Goal: Complete application form

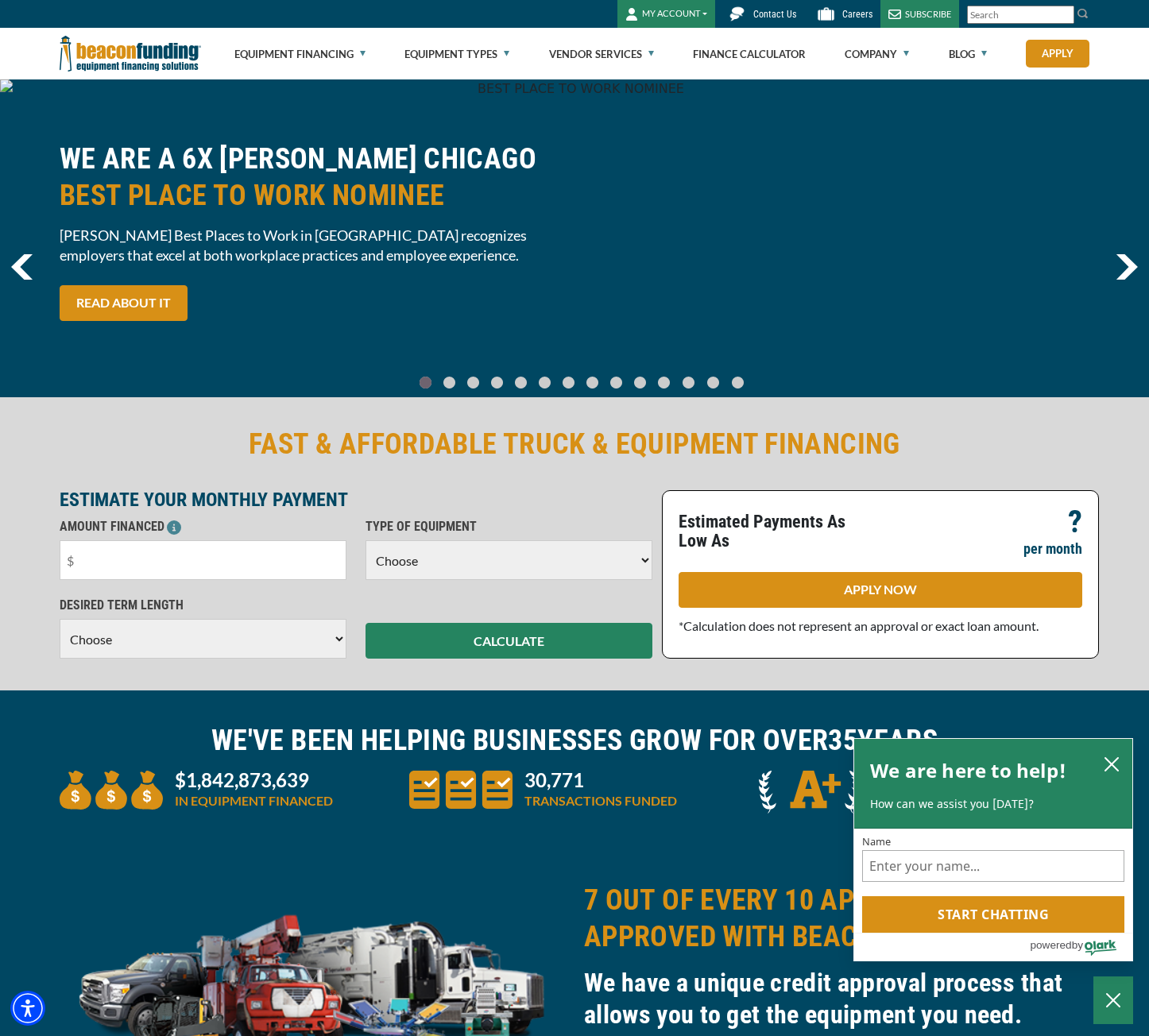
click at [649, 439] on h2 "FAST & AFFORDABLE TRUCK & EQUIPMENT FINANCING" at bounding box center [574, 445] width 1030 height 37
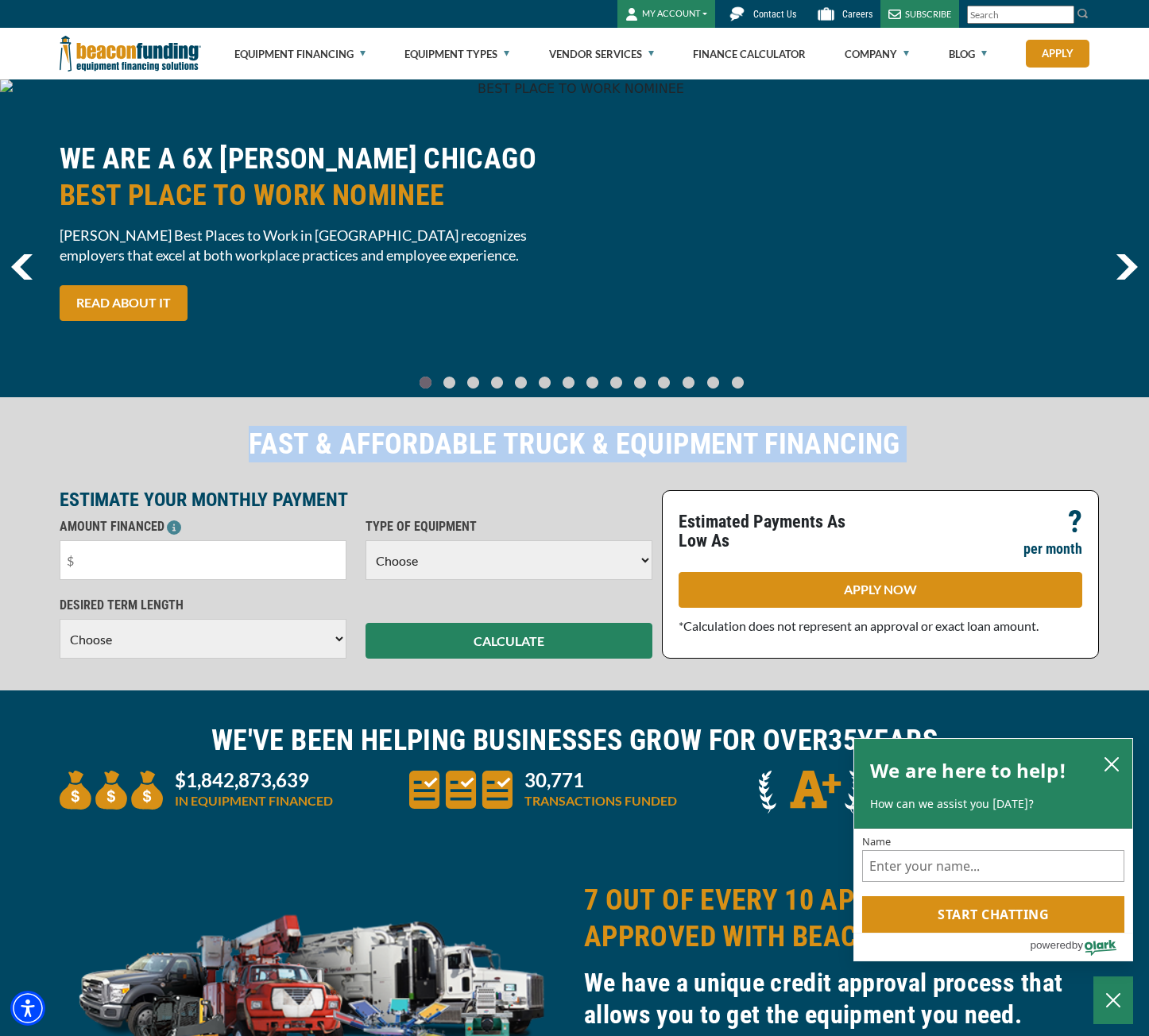
click at [649, 439] on h2 "FAST & AFFORDABLE TRUCK & EQUIPMENT FINANCING" at bounding box center [574, 445] width 1030 height 37
click at [531, 437] on h2 "FAST & AFFORDABLE TRUCK & EQUIPMENT FINANCING" at bounding box center [574, 445] width 1030 height 37
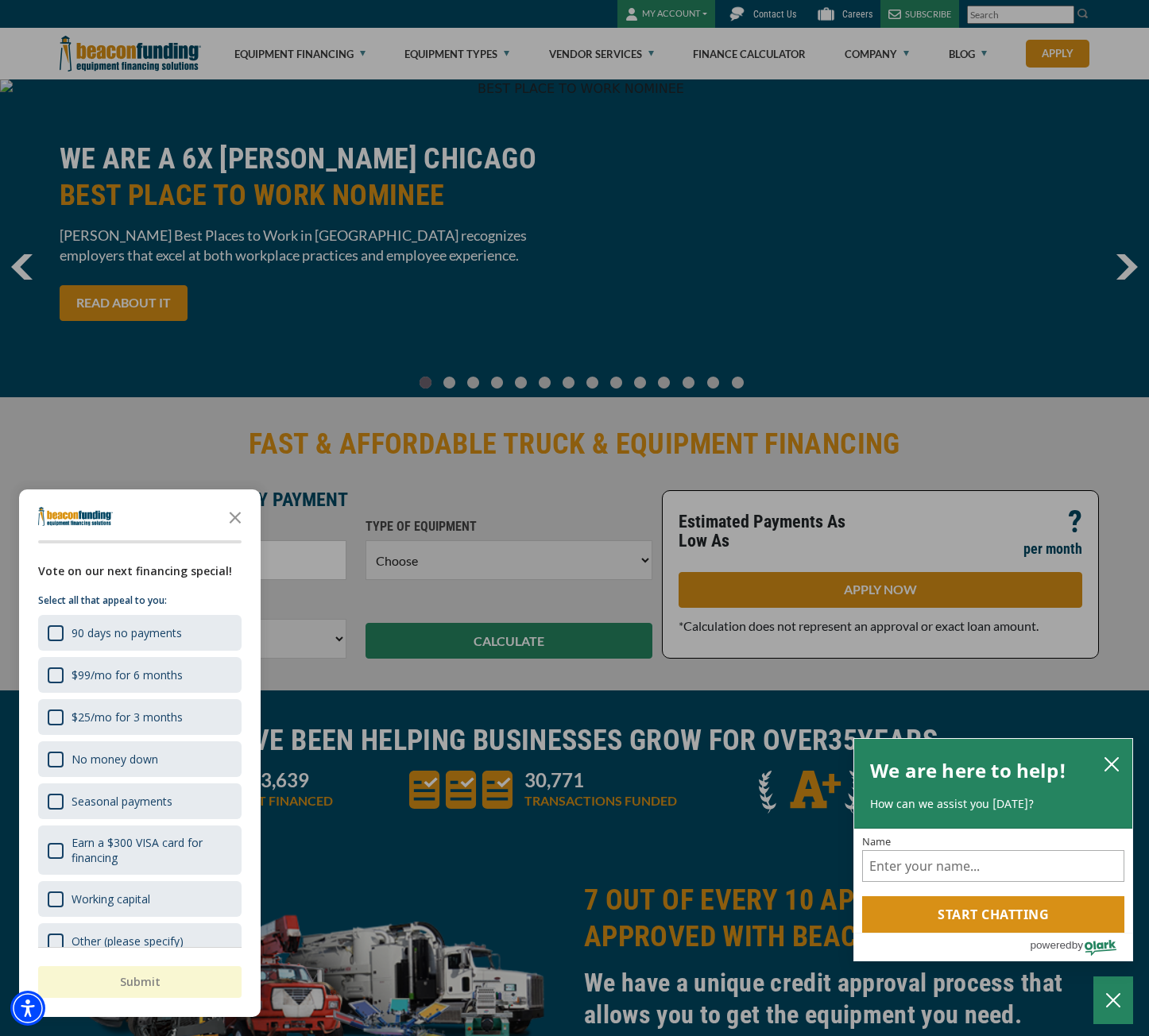
click at [514, 479] on div at bounding box center [574, 518] width 1149 height 1036
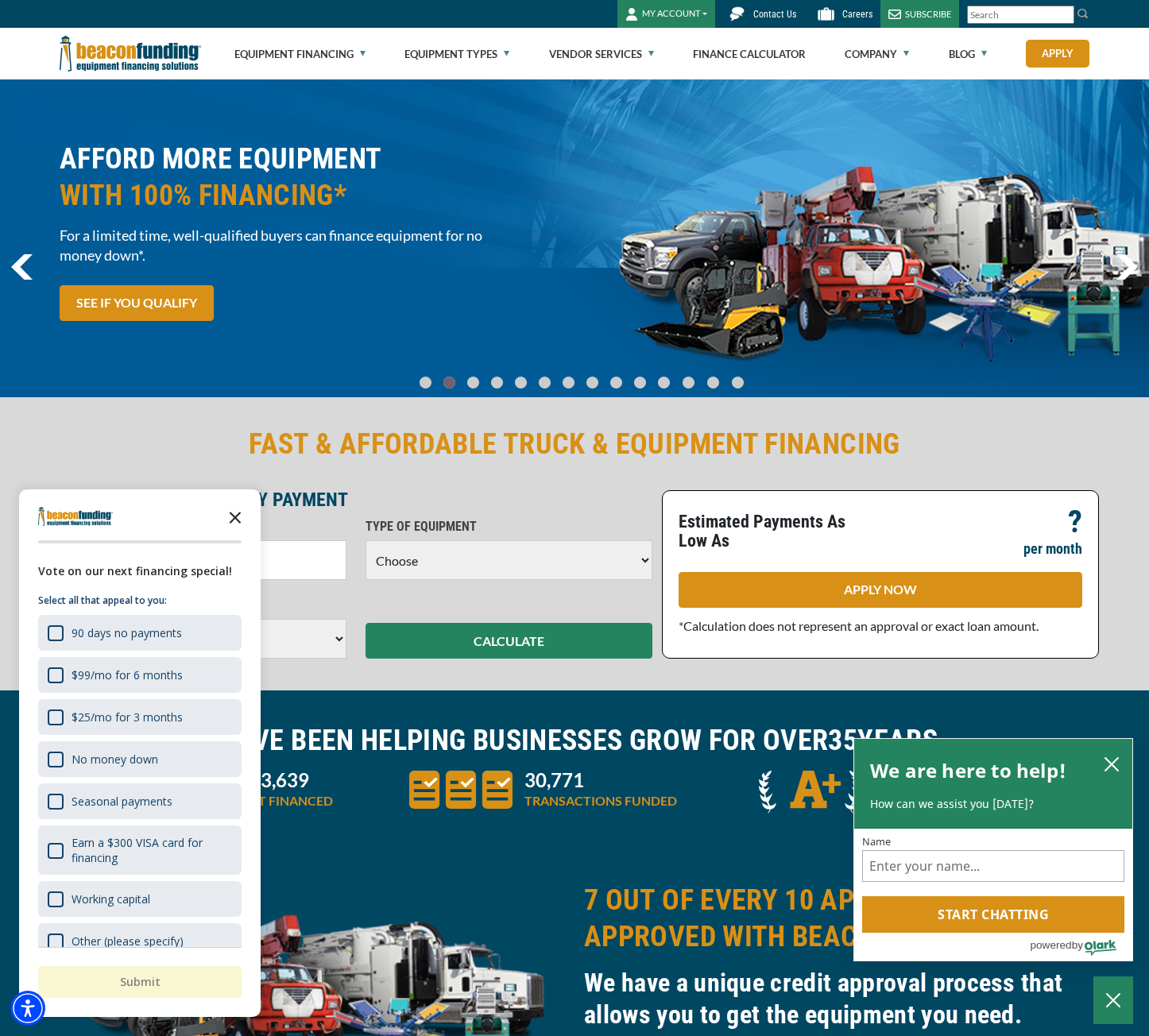
click at [234, 518] on icon "Close the survey" at bounding box center [235, 516] width 32 height 32
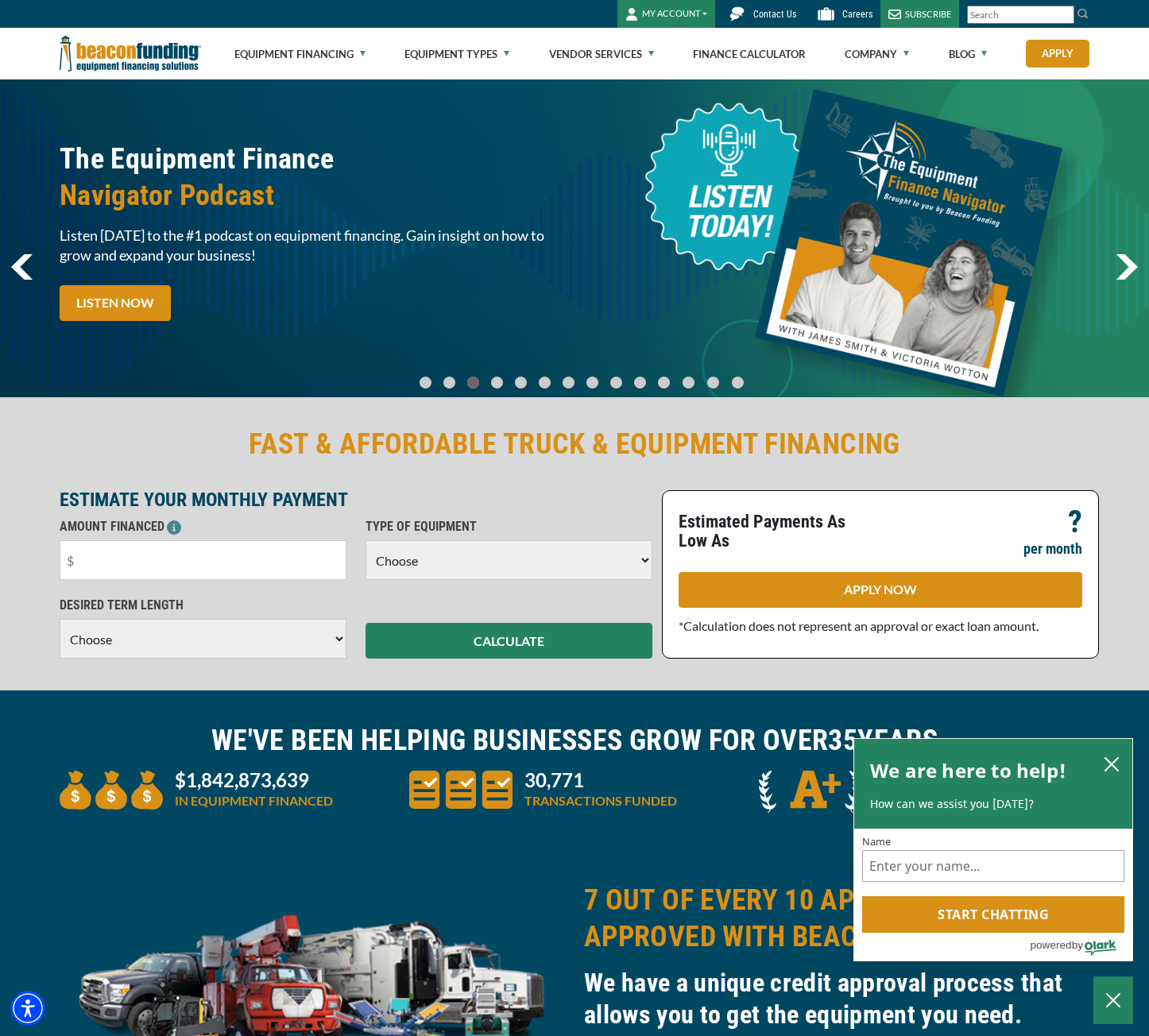
click at [355, 444] on h2 "FAST & AFFORDABLE TRUCK & EQUIPMENT FINANCING" at bounding box center [574, 445] width 1030 height 37
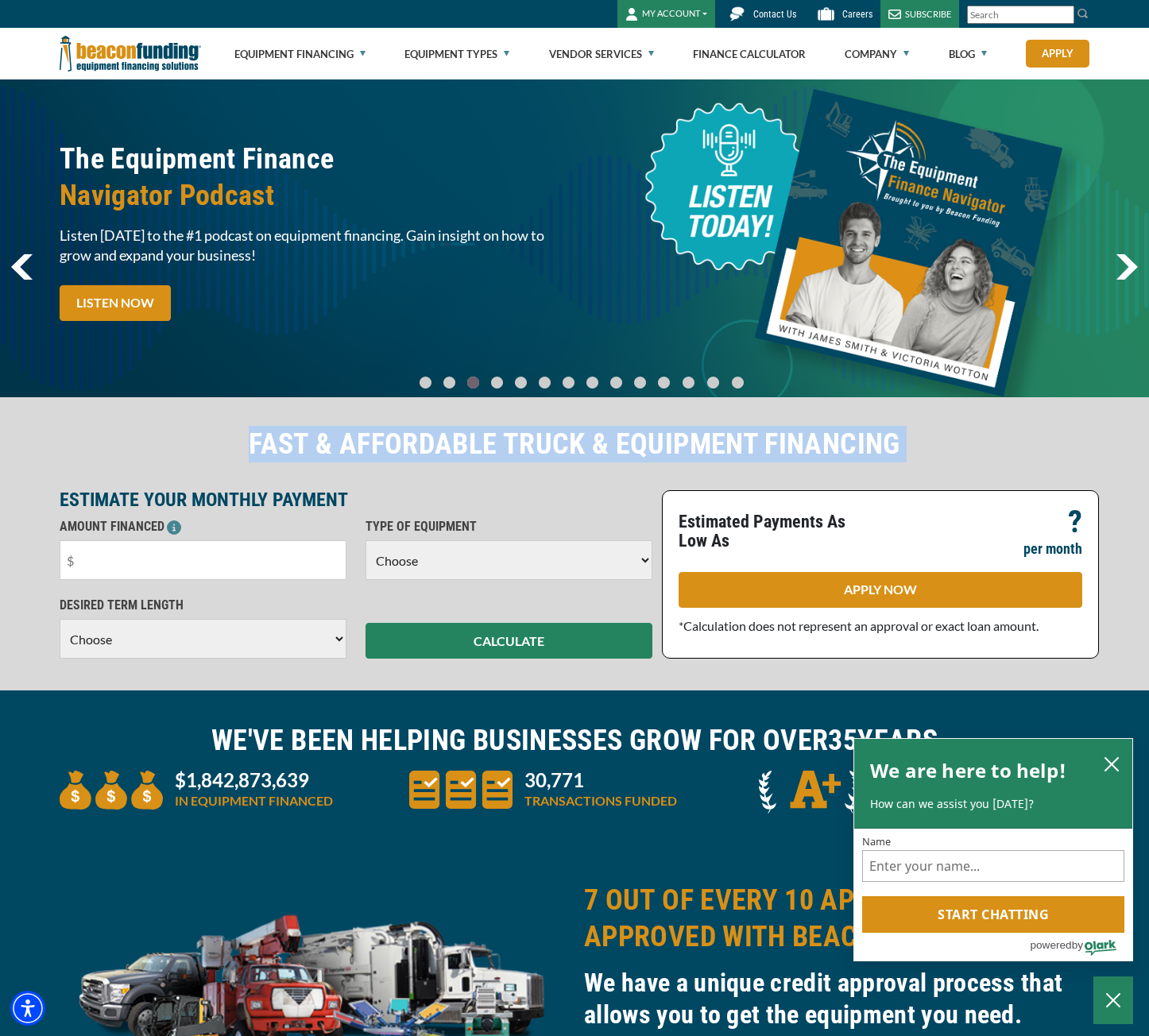
click at [355, 444] on h2 "FAST & AFFORDABLE TRUCK & EQUIPMENT FINANCING" at bounding box center [574, 445] width 1030 height 37
click at [814, 443] on h2 "FAST & AFFORDABLE TRUCK & EQUIPMENT FINANCING" at bounding box center [574, 445] width 1030 height 37
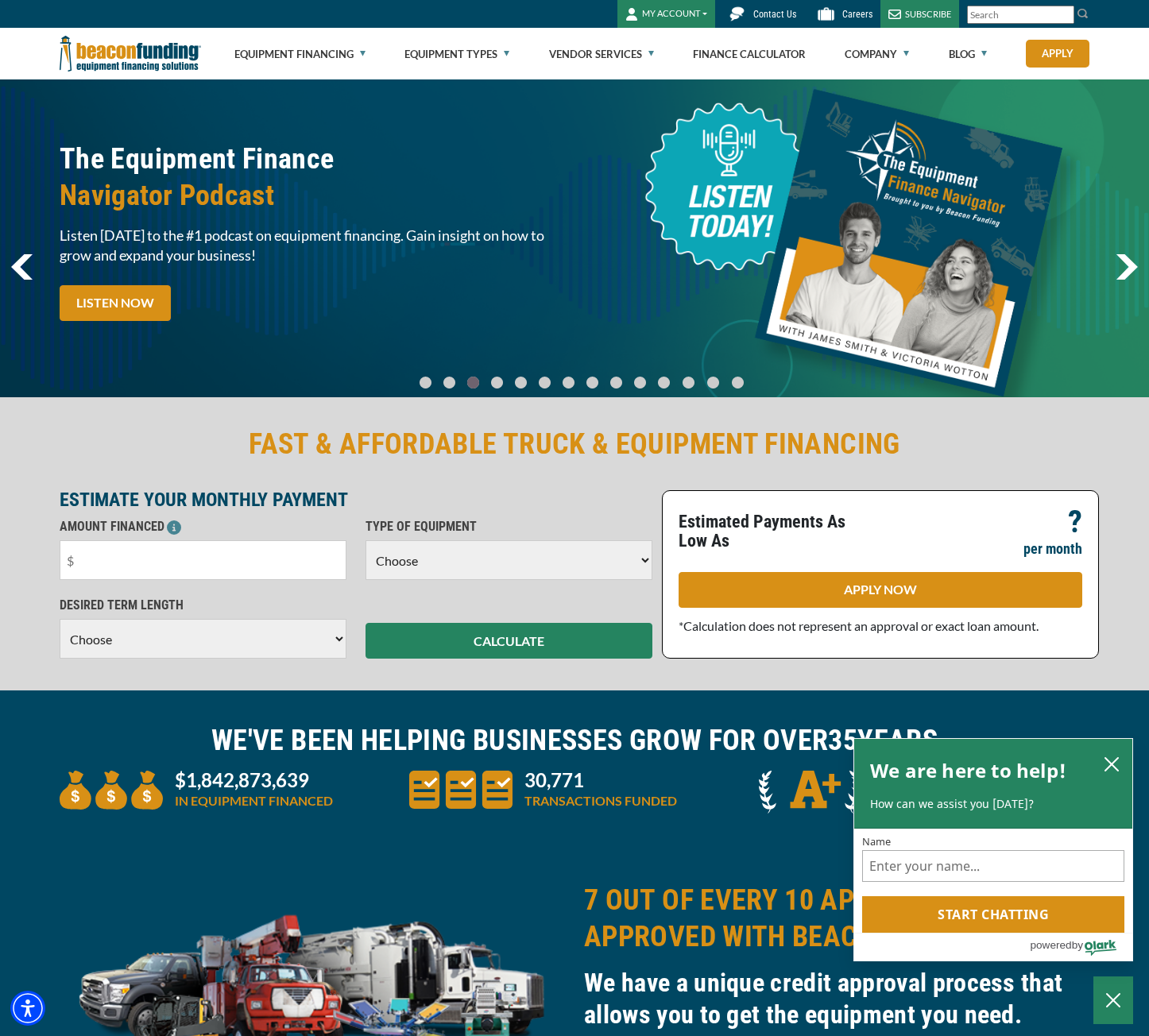
click at [814, 443] on h2 "FAST & AFFORDABLE TRUCK & EQUIPMENT FINANCING" at bounding box center [574, 445] width 1030 height 37
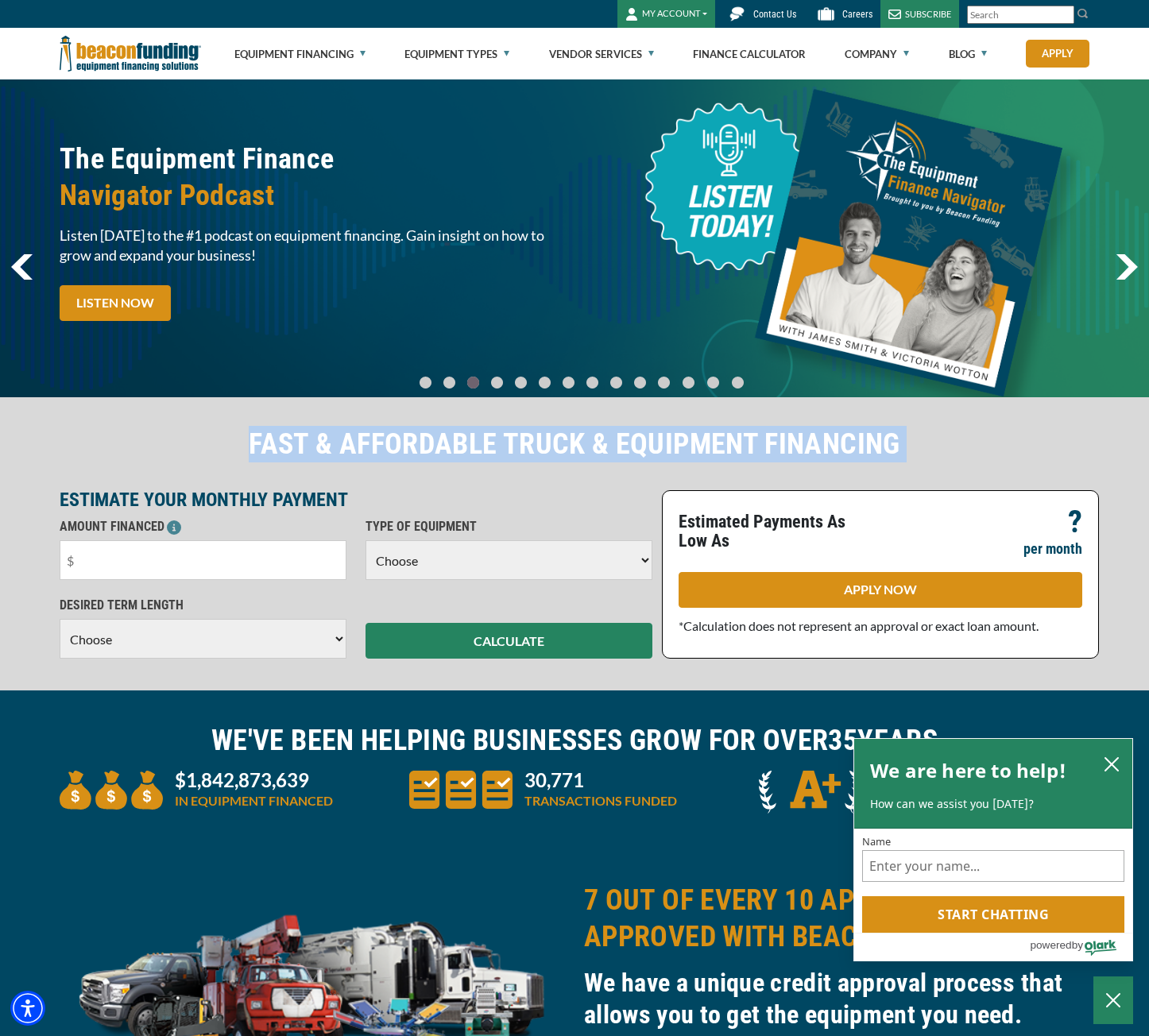
click at [814, 443] on h2 "FAST & AFFORDABLE TRUCK & EQUIPMENT FINANCING" at bounding box center [574, 445] width 1030 height 37
click at [811, 444] on h2 "FAST & AFFORDABLE TRUCK & EQUIPMENT FINANCING" at bounding box center [574, 445] width 1030 height 37
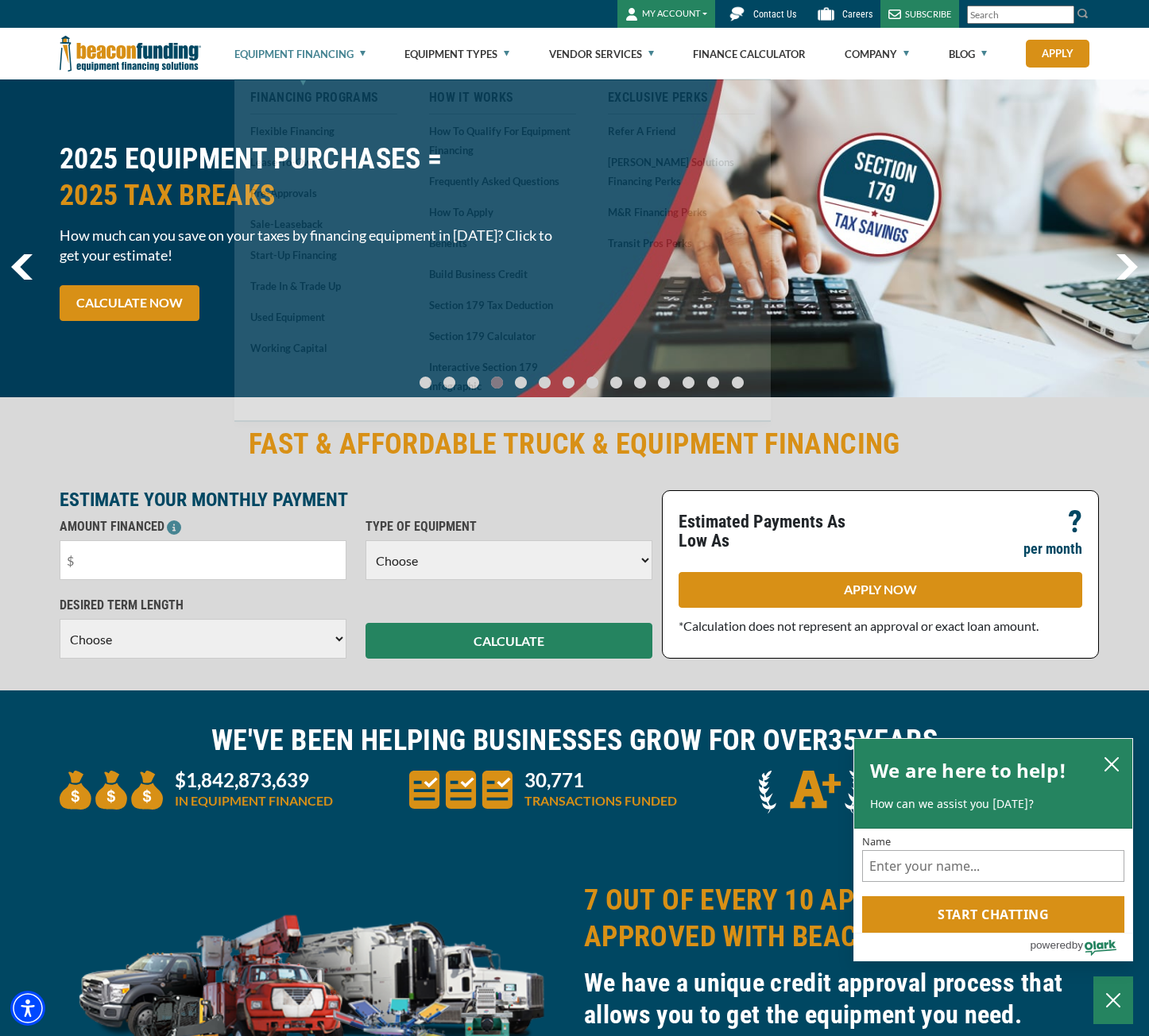
click at [363, 52] on link "Equipment Financing" at bounding box center [300, 53] width 131 height 50
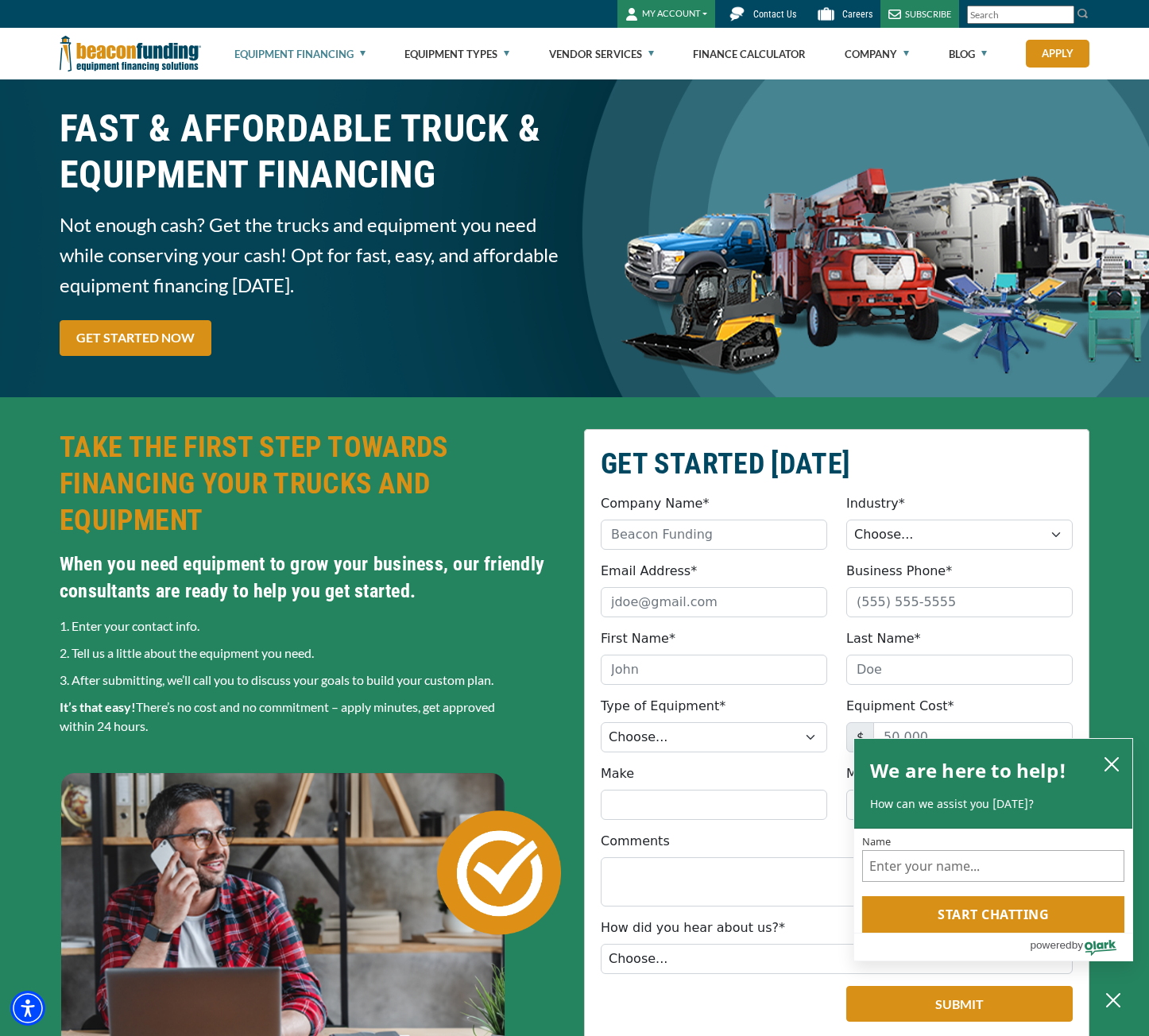
click at [635, 458] on h2 "GET STARTED [DATE]" at bounding box center [836, 464] width 472 height 37
click at [712, 460] on h2 "GET STARTED [DATE]" at bounding box center [836, 464] width 472 height 37
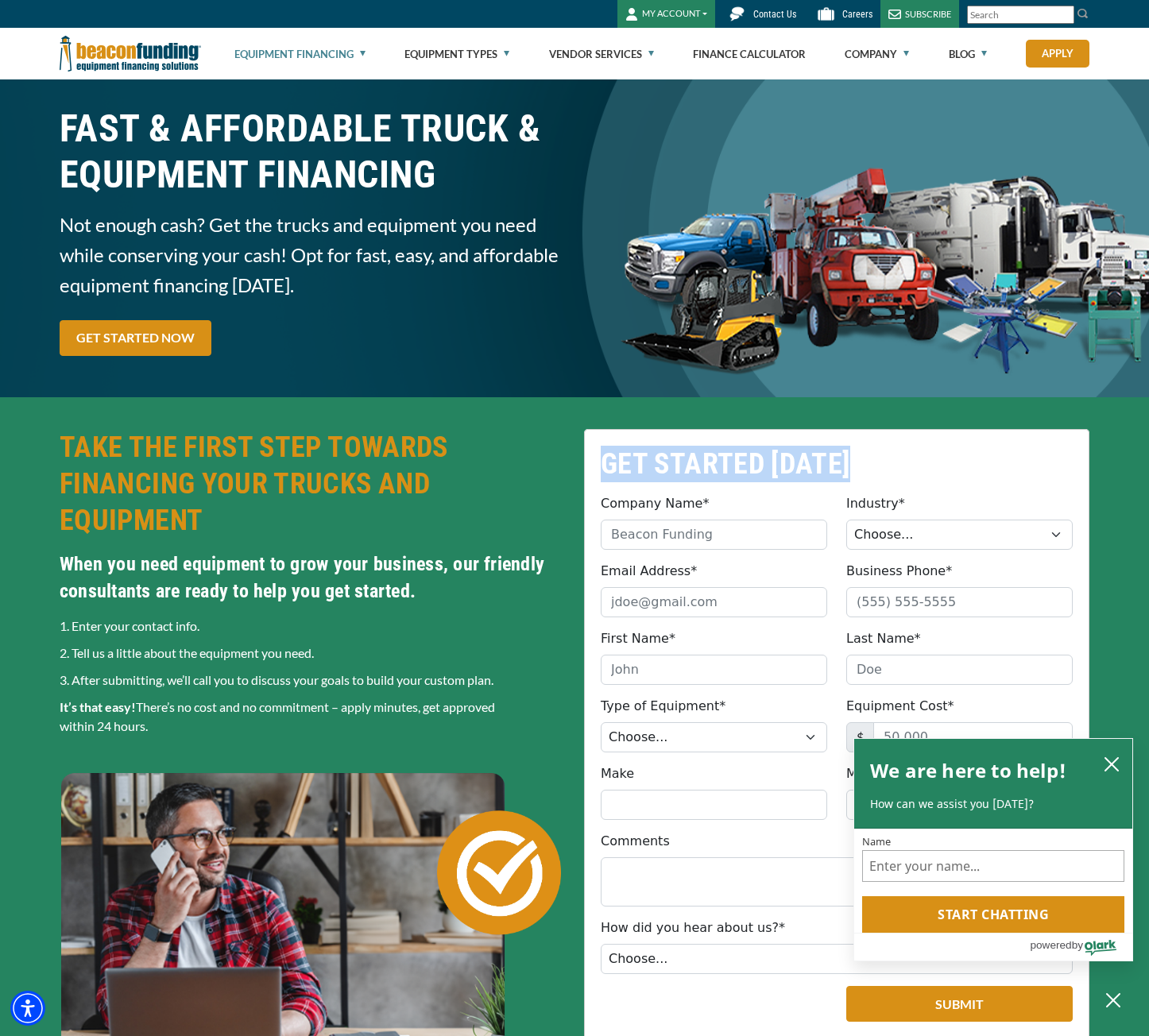
click at [712, 460] on h2 "GET STARTED [DATE]" at bounding box center [836, 464] width 472 height 37
click at [664, 467] on h2 "GET STARTED [DATE]" at bounding box center [836, 464] width 472 height 37
click at [760, 461] on h2 "GET STARTED [DATE]" at bounding box center [836, 464] width 472 height 37
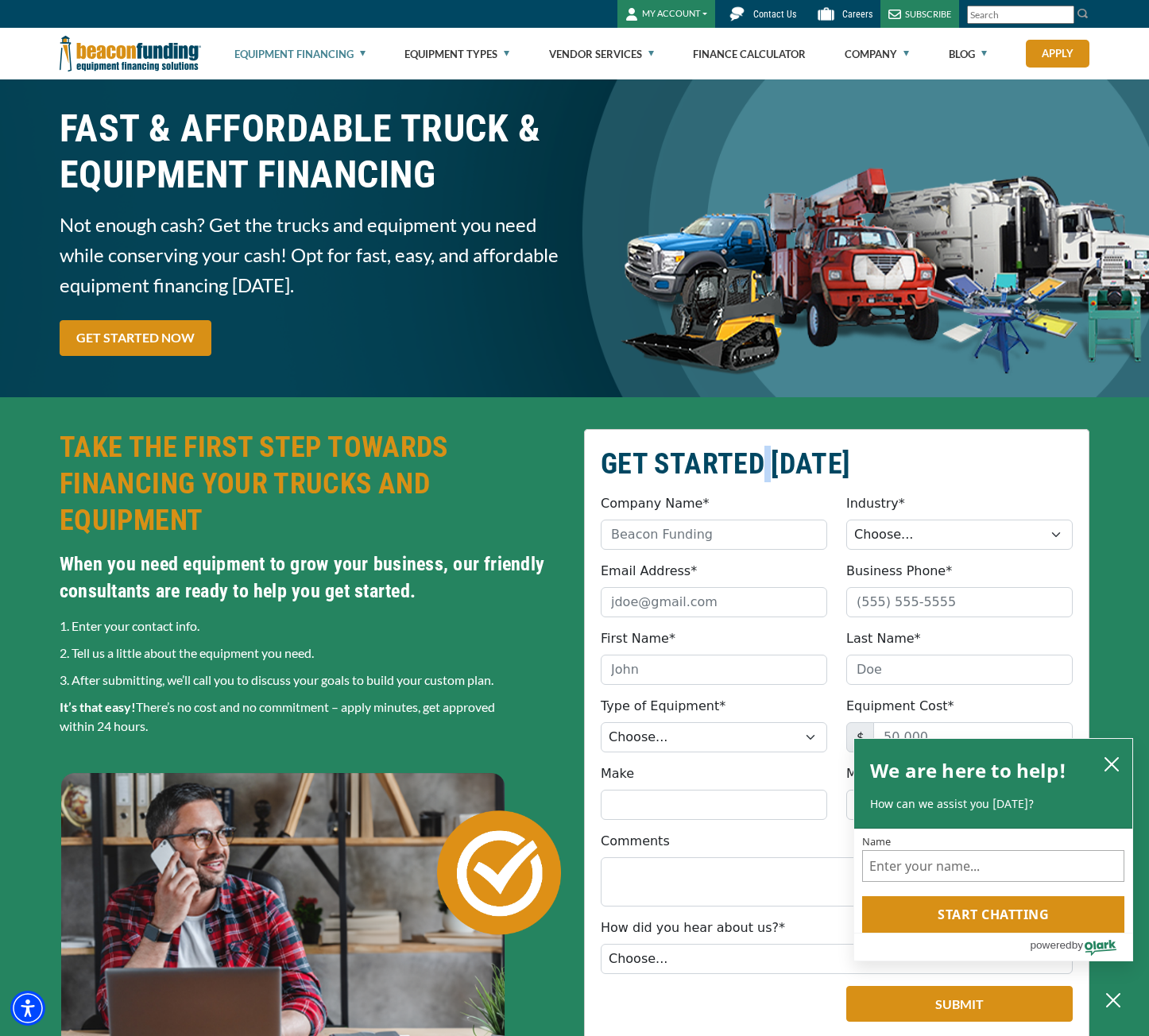
click at [760, 461] on h2 "GET STARTED [DATE]" at bounding box center [836, 464] width 472 height 37
click at [752, 462] on h2 "GET STARTED [DATE]" at bounding box center [836, 464] width 472 height 37
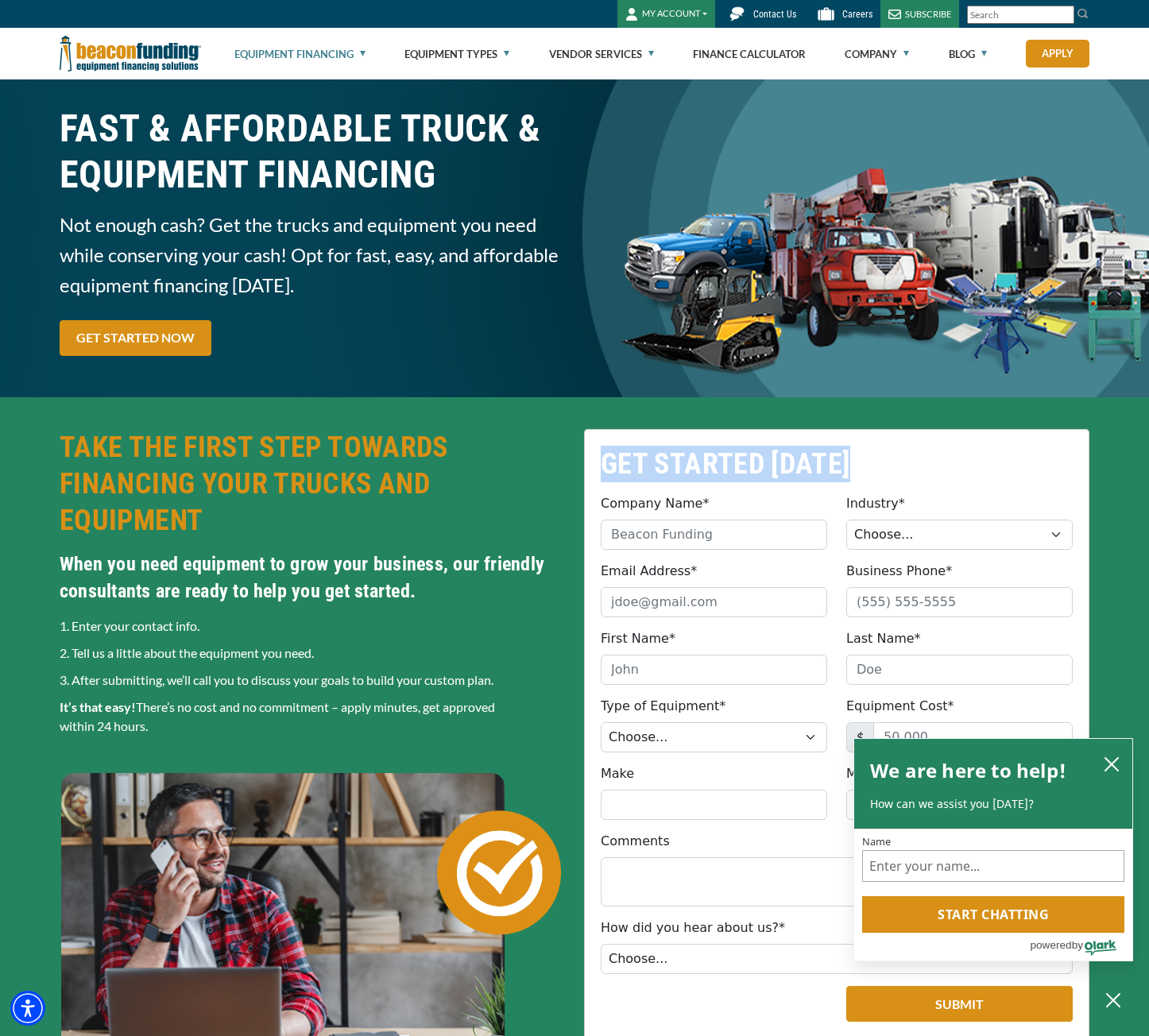
click at [752, 462] on h2 "GET STARTED [DATE]" at bounding box center [836, 464] width 472 height 37
click at [754, 462] on h2 "GET STARTED [DATE]" at bounding box center [836, 464] width 472 height 37
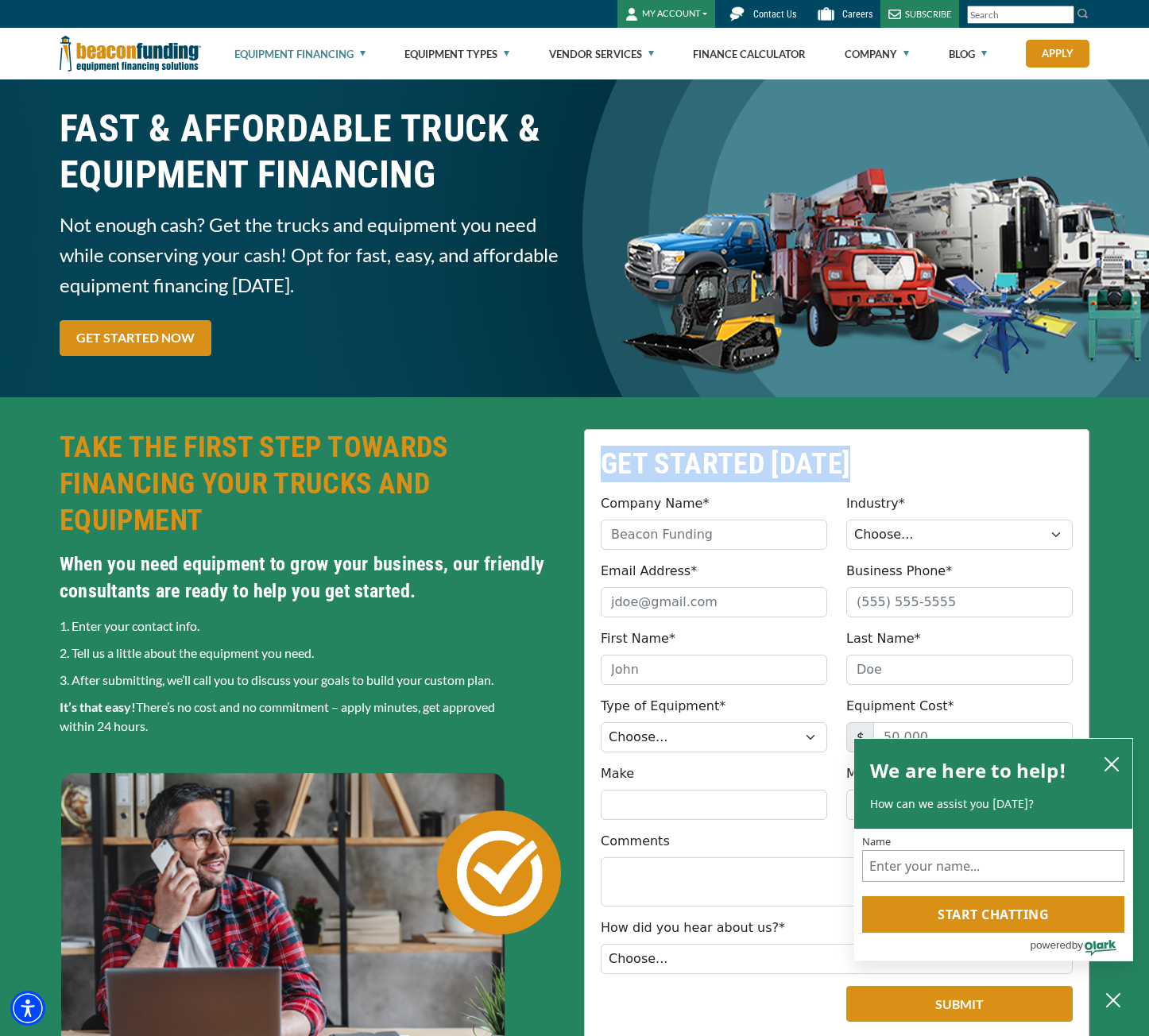
click at [754, 462] on h2 "GET STARTED [DATE]" at bounding box center [836, 464] width 472 height 37
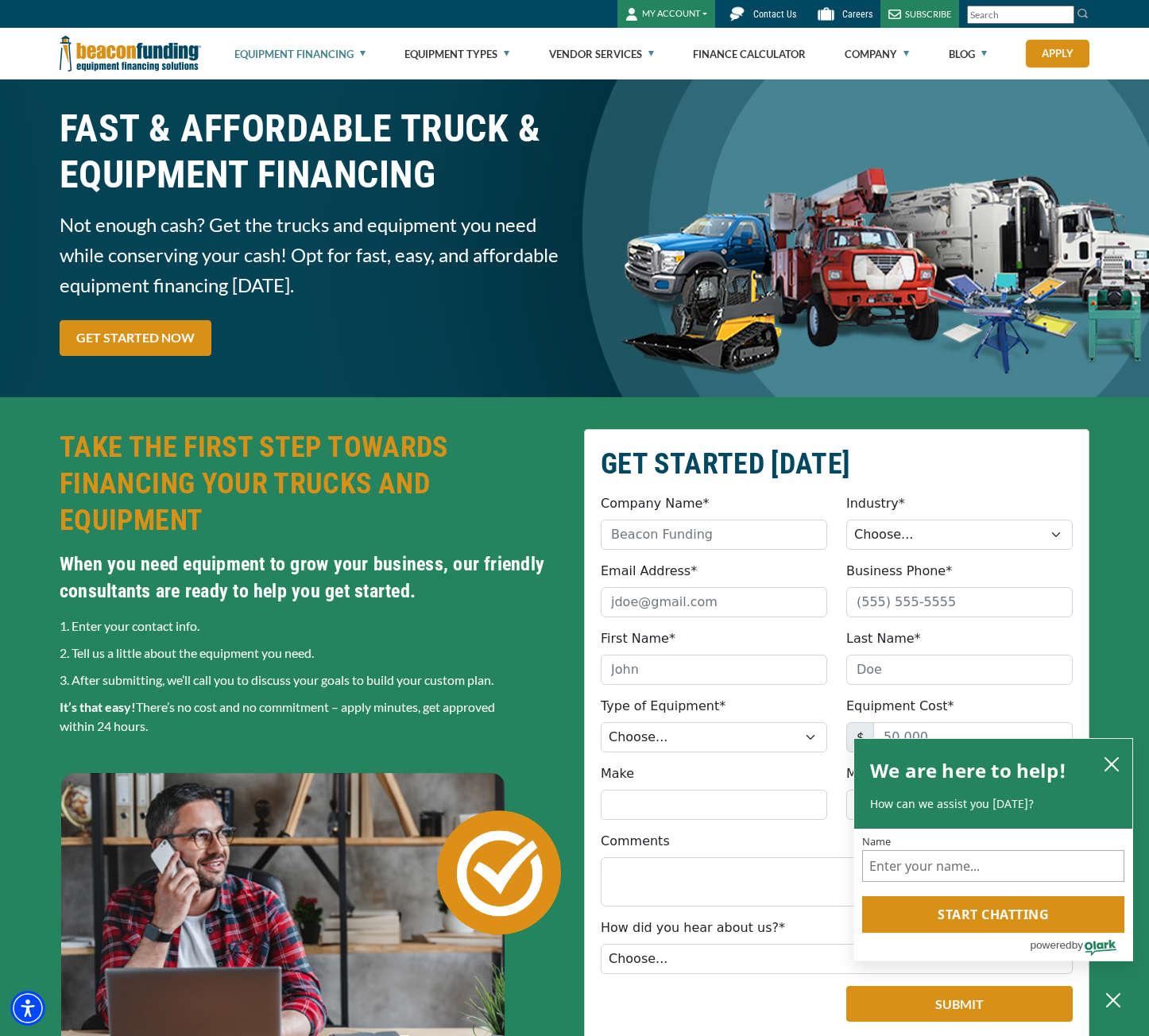
click at [754, 462] on h2 "GET STARTED [DATE]" at bounding box center [836, 464] width 472 height 37
click at [792, 503] on div "Company Name* Please provide a valid company name." at bounding box center [714, 522] width 246 height 56
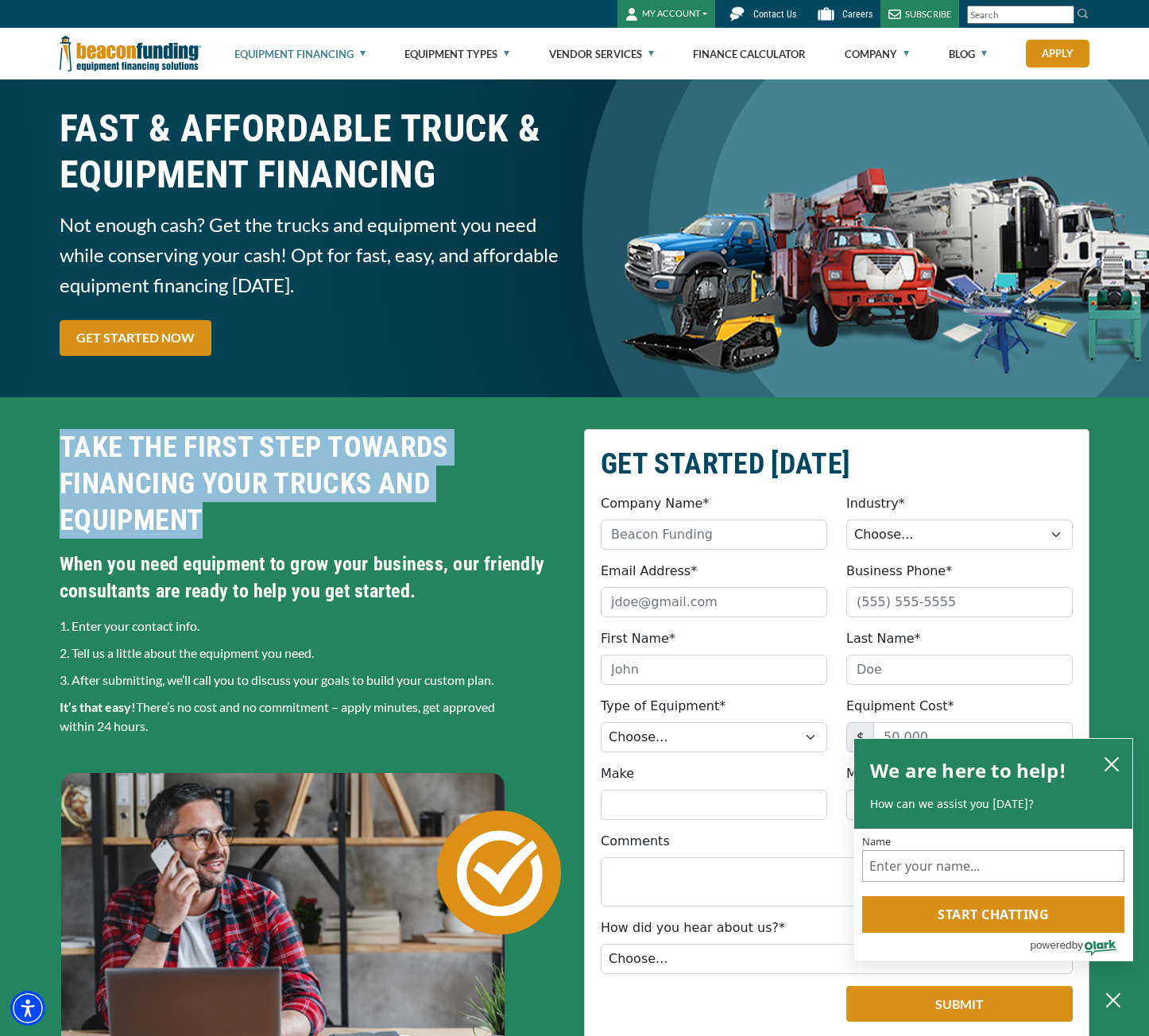
drag, startPoint x: 196, startPoint y: 523, endPoint x: 54, endPoint y: 446, distance: 161.5
click at [54, 446] on div "TAKE THE FIRST STEP TOWARDS FINANCING YOUR TRUCKS AND EQUIPMENT" at bounding box center [313, 490] width 525 height 122
drag, startPoint x: 54, startPoint y: 446, endPoint x: 206, endPoint y: 524, distance: 170.8
click at [206, 524] on div "TAKE THE FIRST STEP TOWARDS FINANCING YOUR TRUCKS AND EQUIPMENT" at bounding box center [313, 490] width 525 height 122
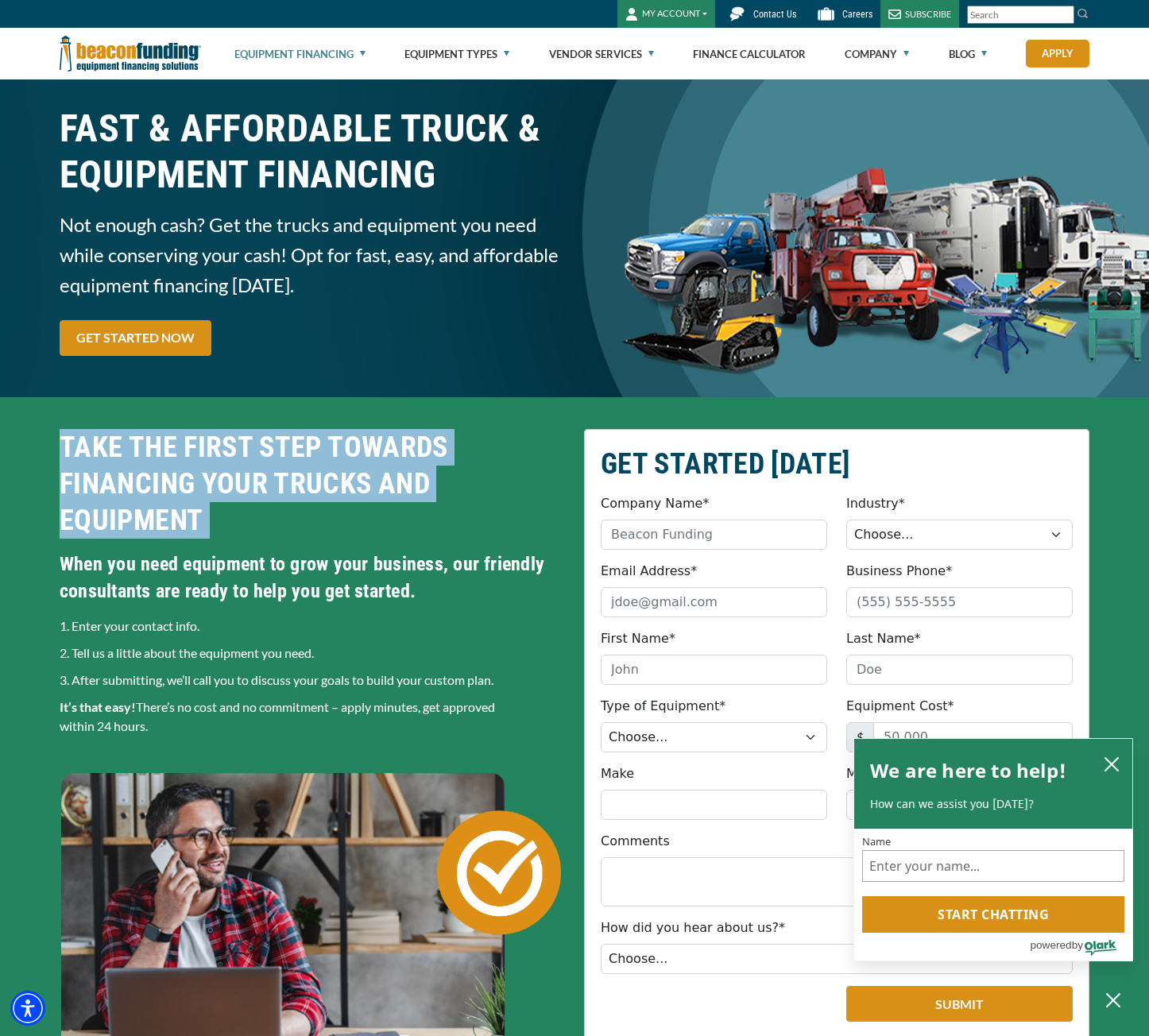
click at [206, 524] on h2 "TAKE THE FIRST STEP TOWARDS FINANCING YOUR TRUCKS AND EQUIPMENT" at bounding box center [312, 484] width 505 height 110
drag, startPoint x: 205, startPoint y: 521, endPoint x: 39, endPoint y: 446, distance: 182.2
click at [39, 446] on div "GET STARTED [DATE] Company Name* Please provide a valid company name. Industry*…" at bounding box center [574, 779] width 1149 height 766
click at [39, 444] on div "GET STARTED [DATE] Company Name* Please provide a valid company name. Industry*…" at bounding box center [574, 779] width 1149 height 766
drag, startPoint x: 39, startPoint y: 444, endPoint x: 291, endPoint y: 521, distance: 263.5
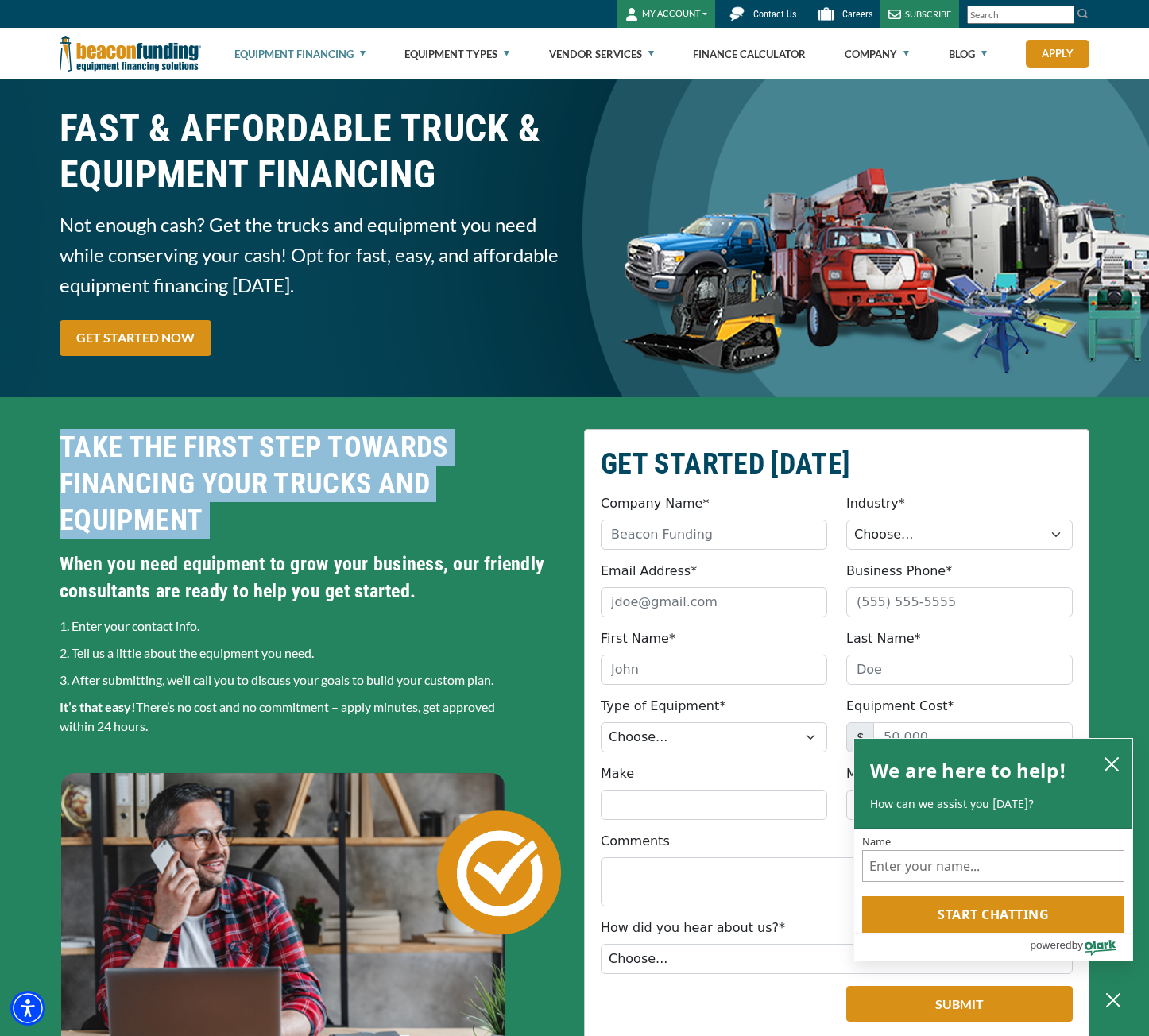
click at [291, 521] on div "GET STARTED [DATE] Company Name* Please provide a valid company name. Industry*…" at bounding box center [574, 779] width 1149 height 766
click at [291, 522] on h2 "TAKE THE FIRST STEP TOWARDS FINANCING YOUR TRUCKS AND EQUIPMENT" at bounding box center [312, 484] width 505 height 110
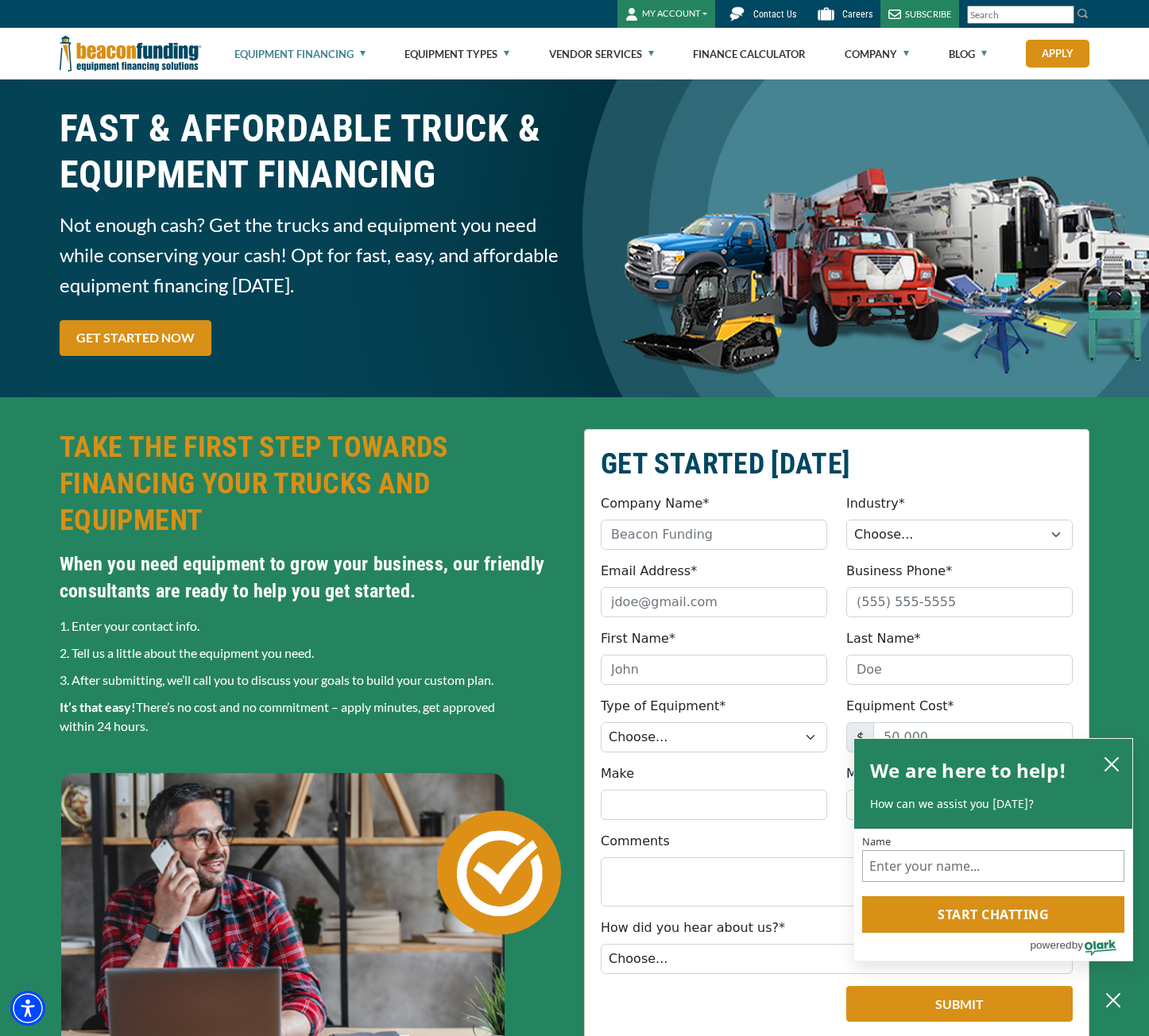
click at [841, 464] on h2 "GET STARTED [DATE]" at bounding box center [836, 464] width 472 height 37
click at [550, 468] on h2 "TAKE THE FIRST STEP TOWARDS FINANCING YOUR TRUCKS AND EQUIPMENT" at bounding box center [312, 484] width 505 height 110
click at [664, 436] on fieldset "GET STARTED [DATE] Company Name* Please provide a valid company name. Industry*…" at bounding box center [836, 779] width 505 height 701
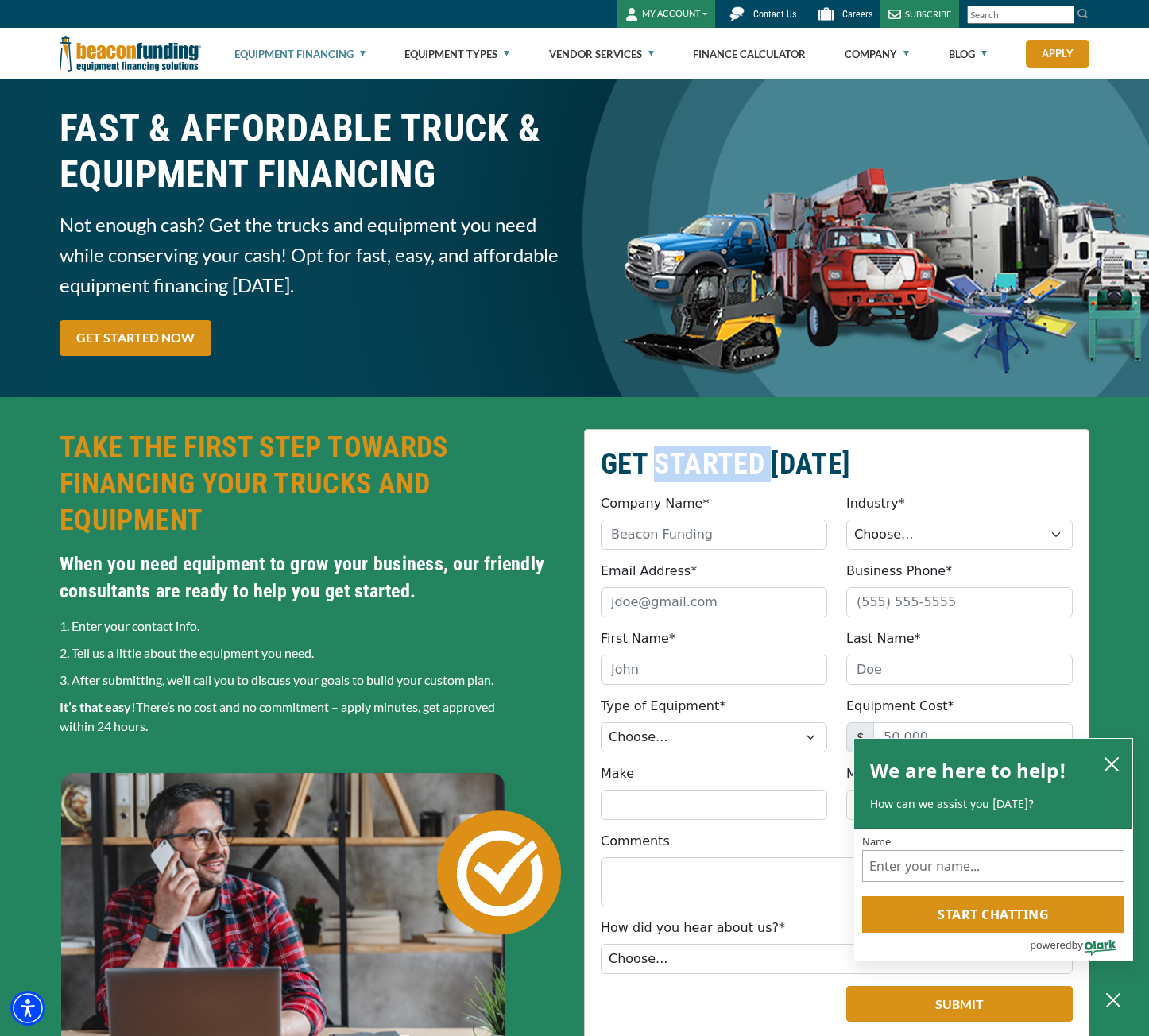
click at [664, 436] on fieldset "GET STARTED [DATE] Company Name* Please provide a valid company name. Industry*…" at bounding box center [836, 779] width 505 height 701
click at [668, 451] on h2 "GET STARTED [DATE]" at bounding box center [836, 464] width 472 height 37
click at [751, 454] on h2 "GET STARTED [DATE]" at bounding box center [836, 464] width 472 height 37
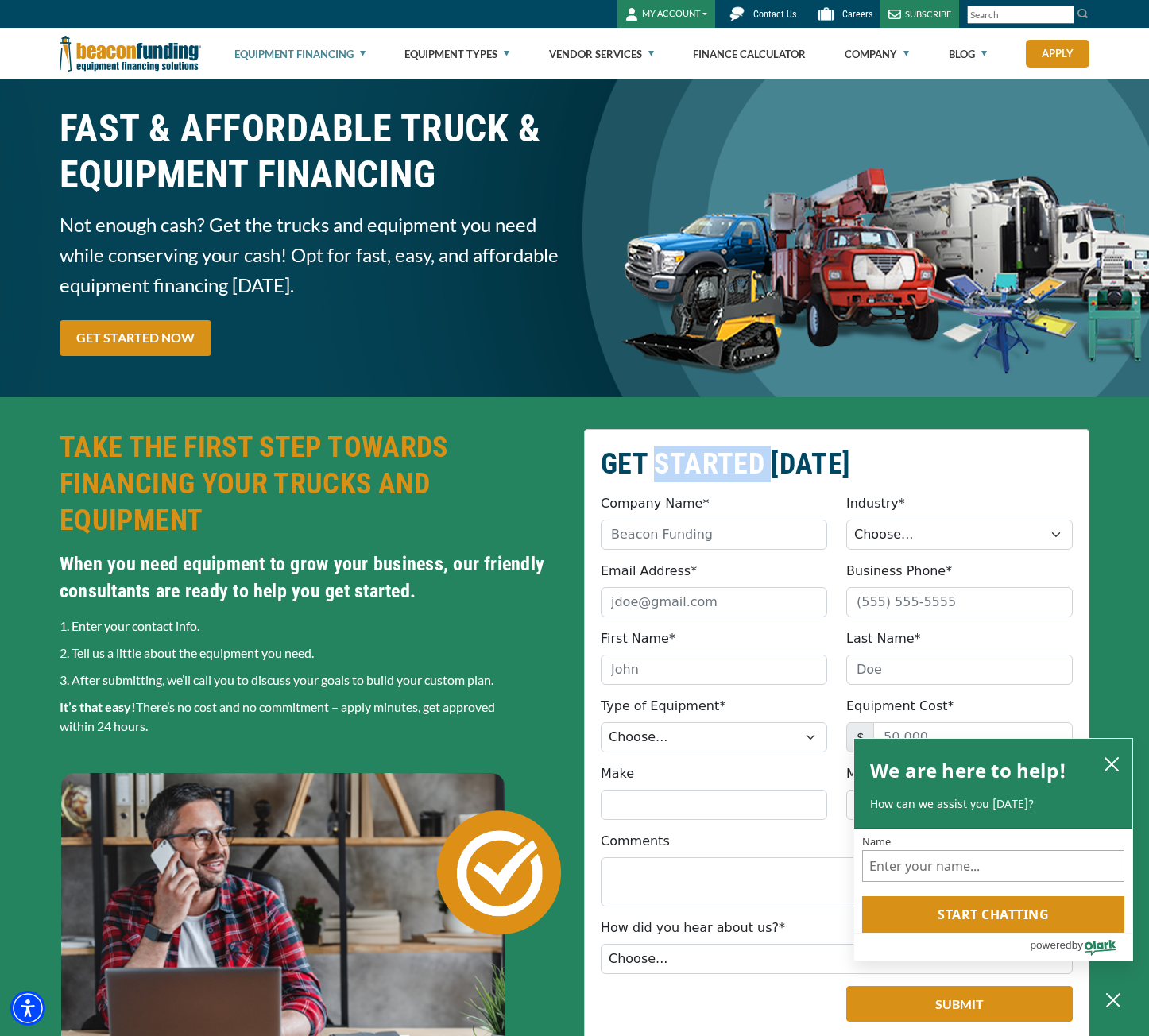
click at [751, 454] on h2 "GET STARTED [DATE]" at bounding box center [836, 464] width 472 height 37
click at [768, 456] on h2 "GET STARTED [DATE]" at bounding box center [836, 464] width 472 height 37
click at [926, 479] on h2 "GET STARTED [DATE]" at bounding box center [836, 464] width 472 height 37
